Goal: Find specific page/section: Find specific page/section

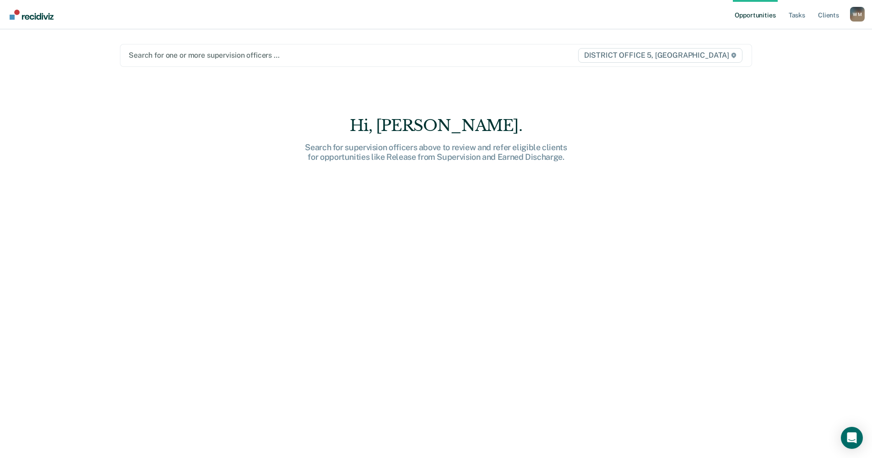
click at [190, 57] on div at bounding box center [344, 55] width 430 height 11
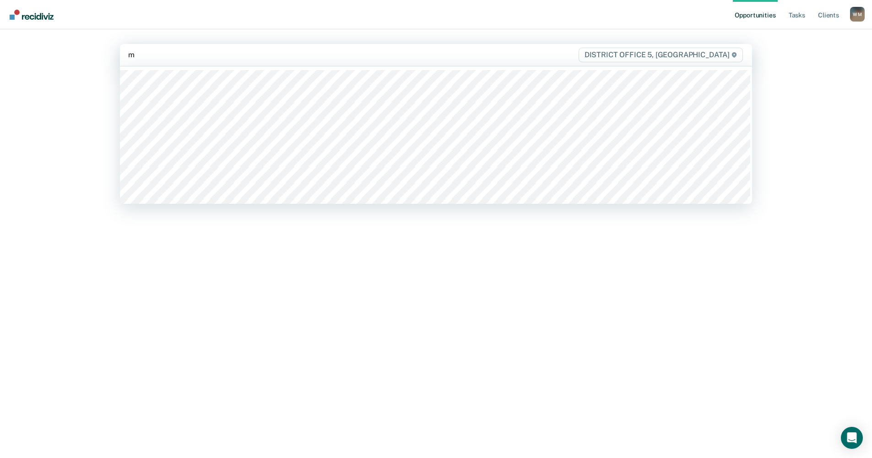
type input "ma"
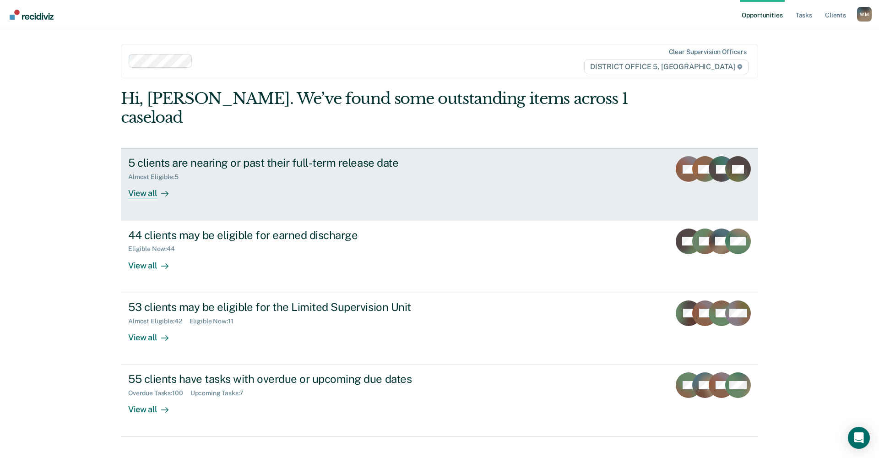
click at [146, 181] on div "View all" at bounding box center [153, 190] width 51 height 18
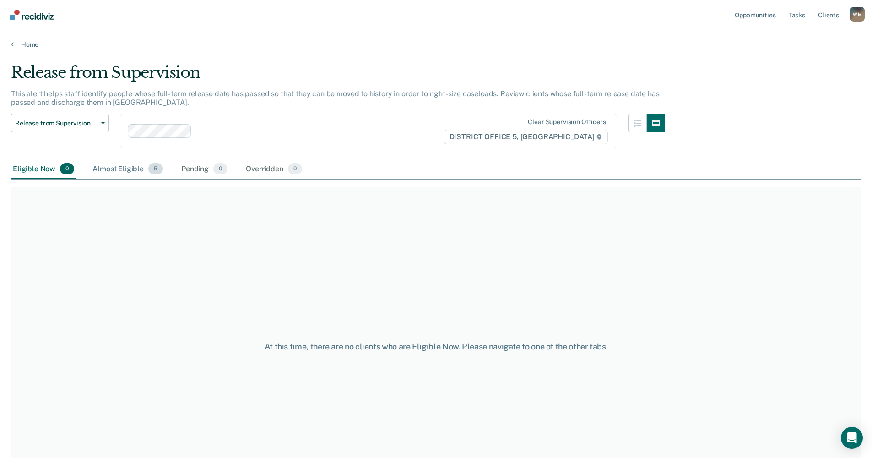
click at [120, 167] on div "Almost Eligible 5" at bounding box center [128, 169] width 74 height 20
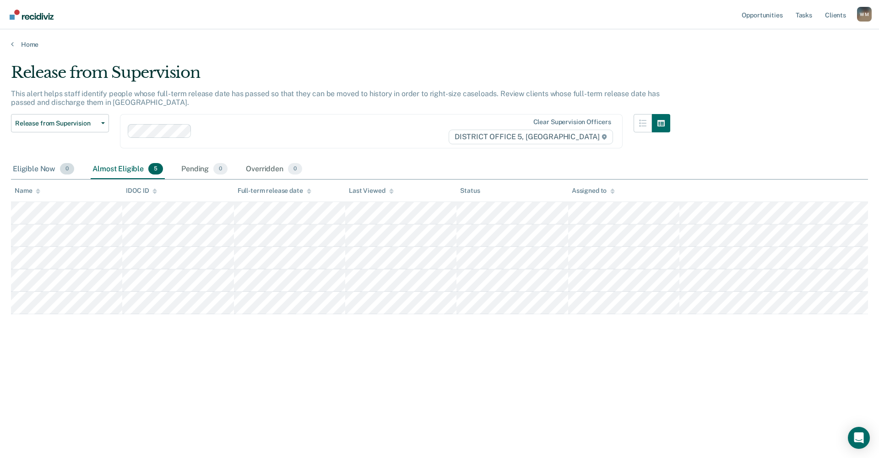
click at [47, 170] on div "Eligible Now 0" at bounding box center [43, 169] width 65 height 20
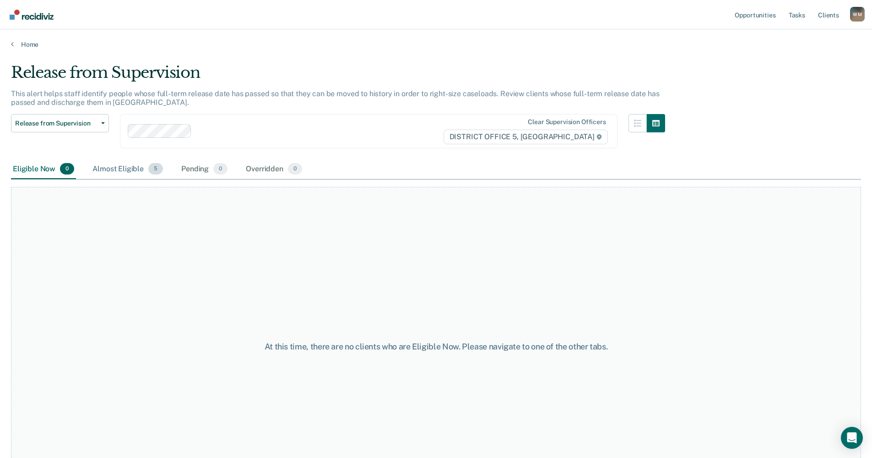
click at [123, 168] on div "Almost Eligible 5" at bounding box center [128, 169] width 74 height 20
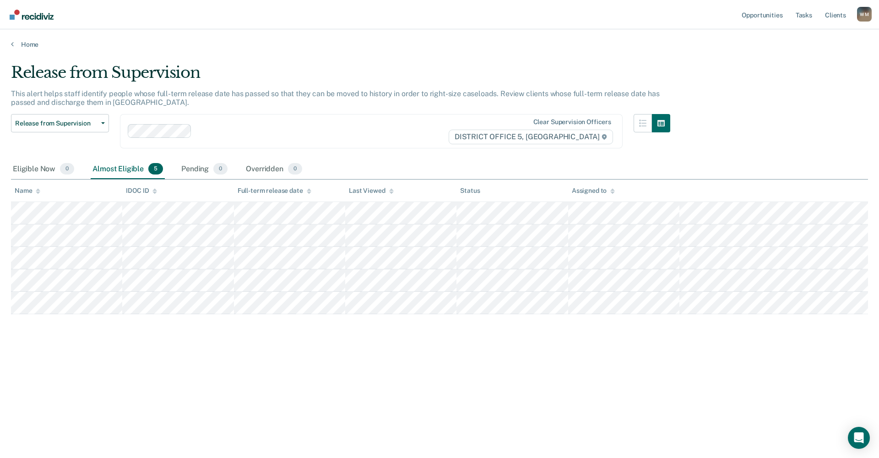
click at [9, 42] on div "Home" at bounding box center [439, 38] width 879 height 19
click at [17, 44] on link "Home" at bounding box center [439, 44] width 857 height 8
